Goal: Navigation & Orientation: Find specific page/section

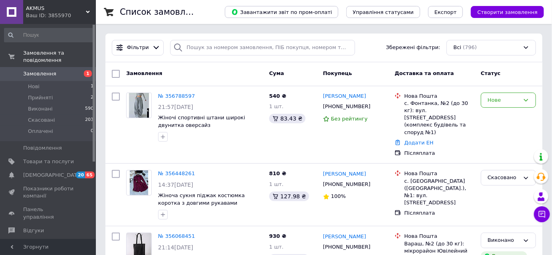
click at [46, 12] on div "Ваш ID: 3855970" at bounding box center [61, 15] width 70 height 7
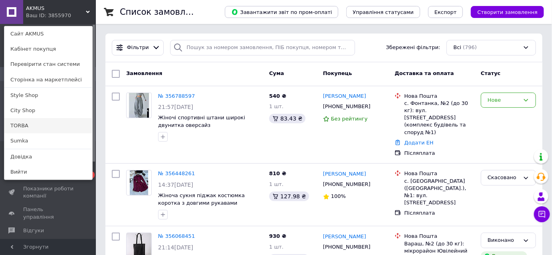
click at [27, 121] on link "TORBA" at bounding box center [48, 125] width 88 height 15
